Goal: Task Accomplishment & Management: Use online tool/utility

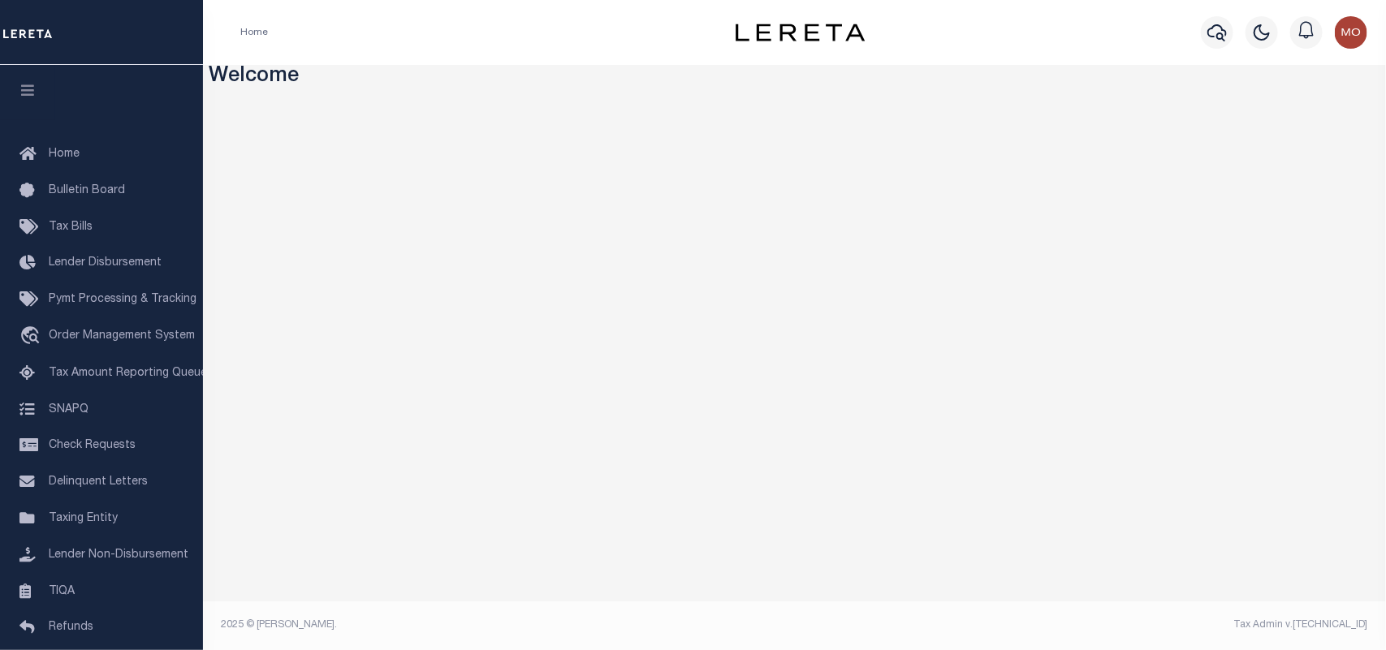
click at [1352, 39] on img "button" at bounding box center [1351, 32] width 32 height 32
click at [1285, 112] on span "Sign out" at bounding box center [1287, 115] width 46 height 11
click at [54, 378] on span "Tax Amount Reporting Queue" at bounding box center [128, 373] width 158 height 11
